Goal: Obtain resource: Obtain resource

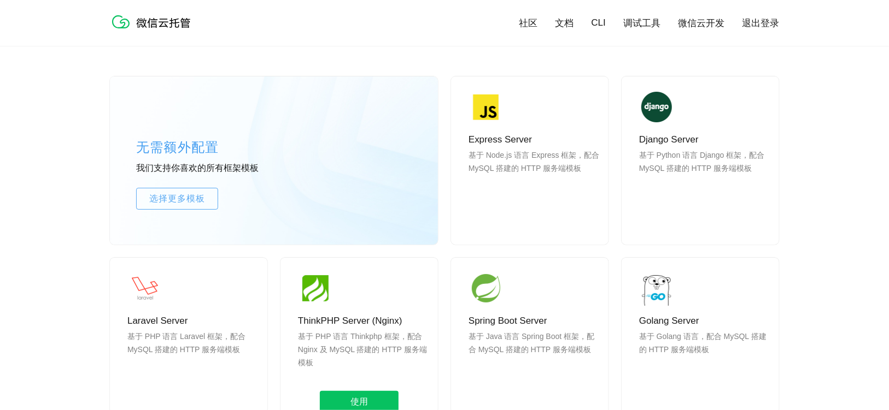
scroll to position [996, 0]
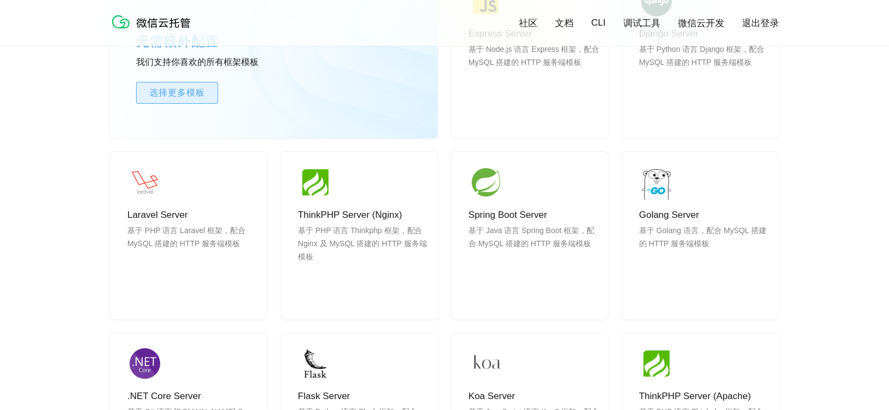
click at [191, 92] on span "选择更多模板" at bounding box center [177, 92] width 81 height 13
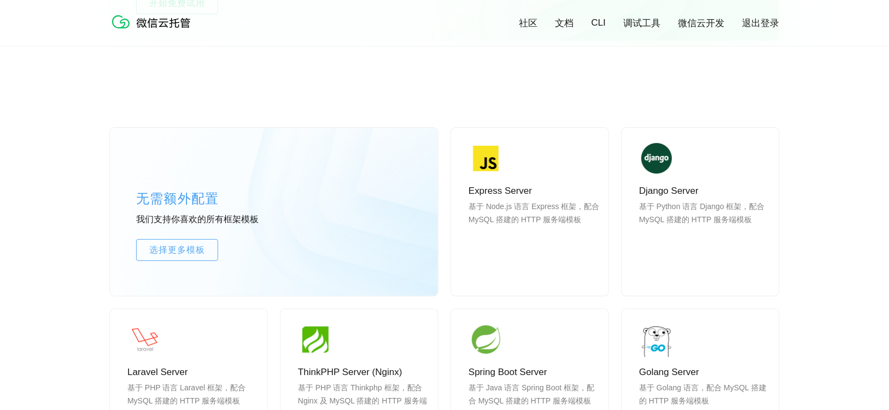
scroll to position [825, 0]
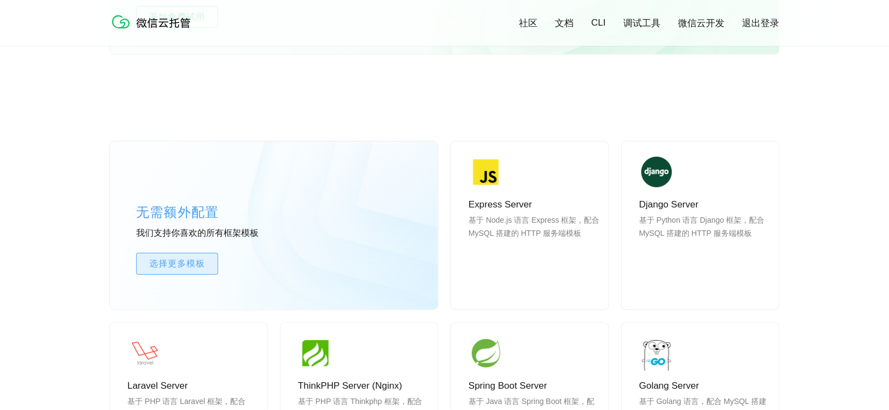
click at [206, 266] on span "选择更多模板" at bounding box center [177, 263] width 81 height 13
